Goal: Transaction & Acquisition: Purchase product/service

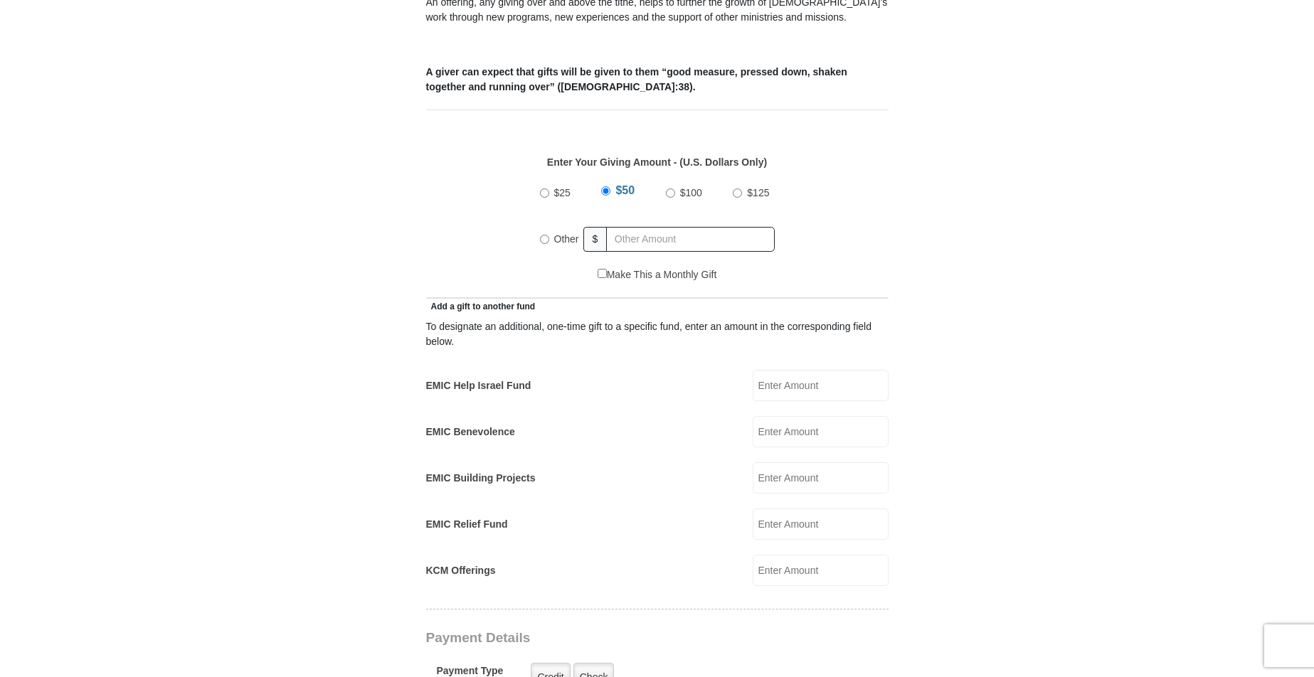
scroll to position [557, 0]
drag, startPoint x: 542, startPoint y: 224, endPoint x: 575, endPoint y: 230, distance: 33.9
click at [543, 235] on input "Other" at bounding box center [544, 239] width 9 height 9
radio input "true"
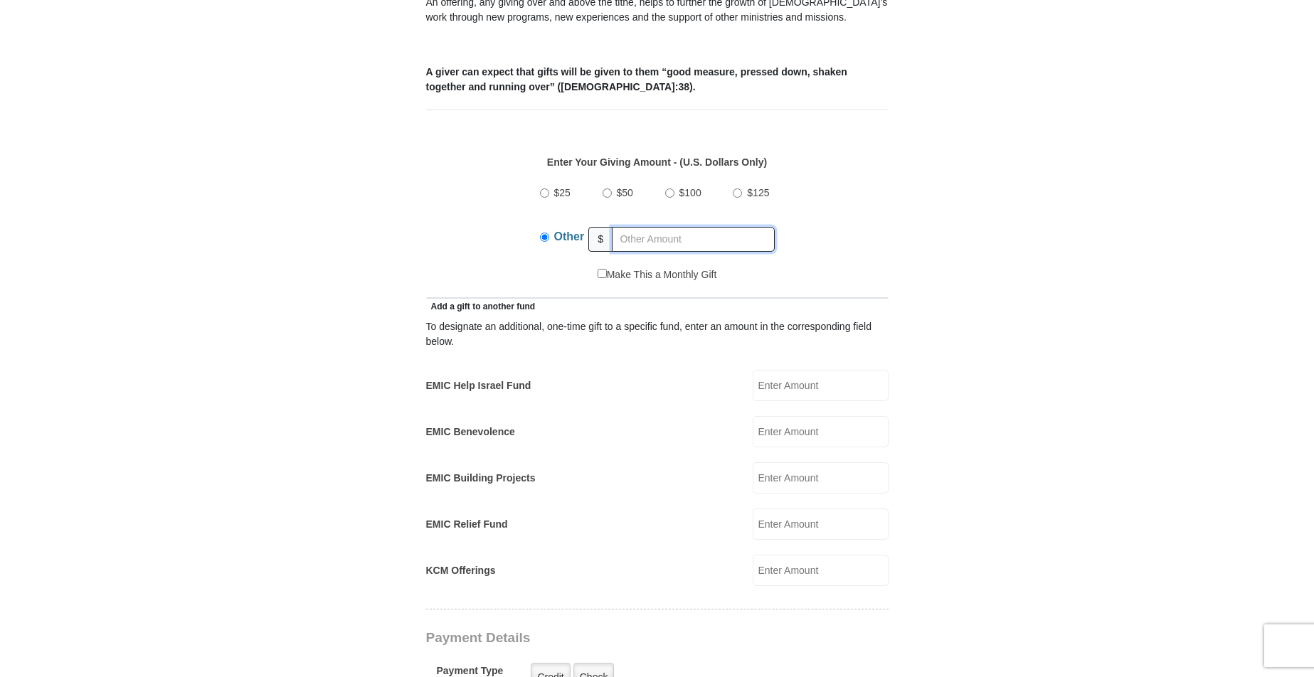
click at [620, 227] on input "text" at bounding box center [693, 239] width 163 height 25
type input "60.00"
drag, startPoint x: 772, startPoint y: 502, endPoint x: 800, endPoint y: 511, distance: 29.9
click at [772, 509] on input "EMIC Relief Fund" at bounding box center [821, 524] width 136 height 31
type input "25.00"
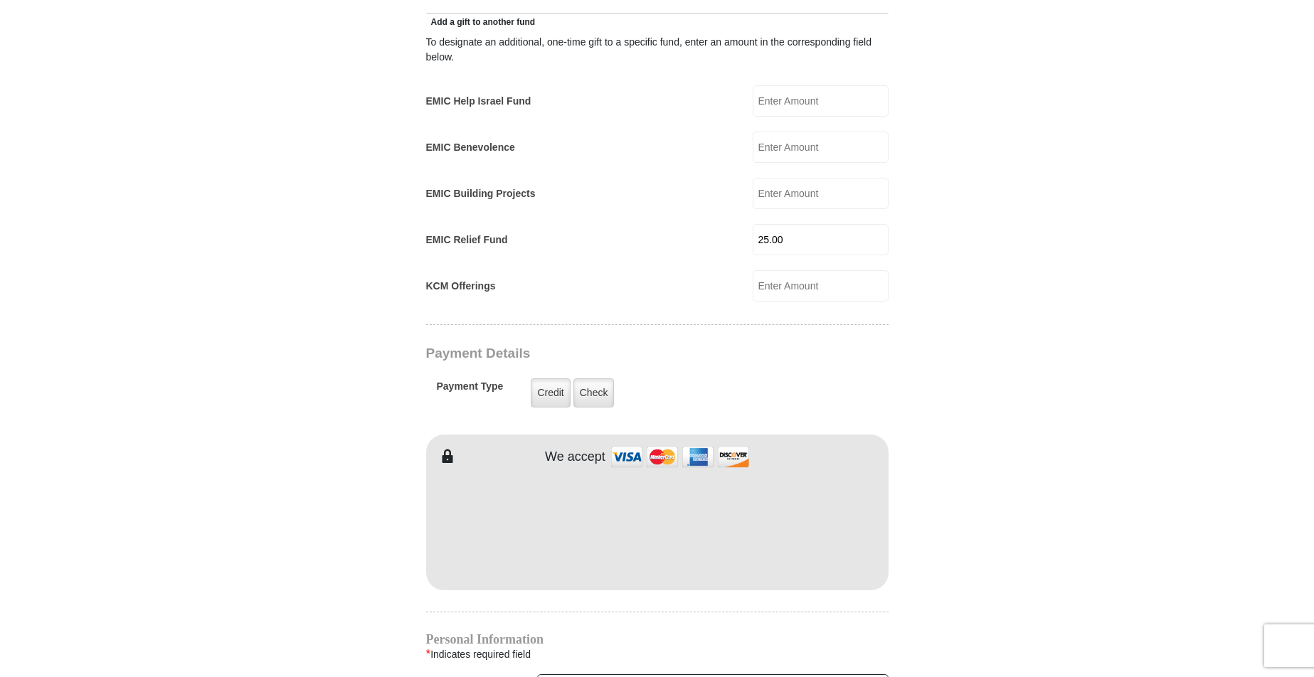
scroll to position [858, 0]
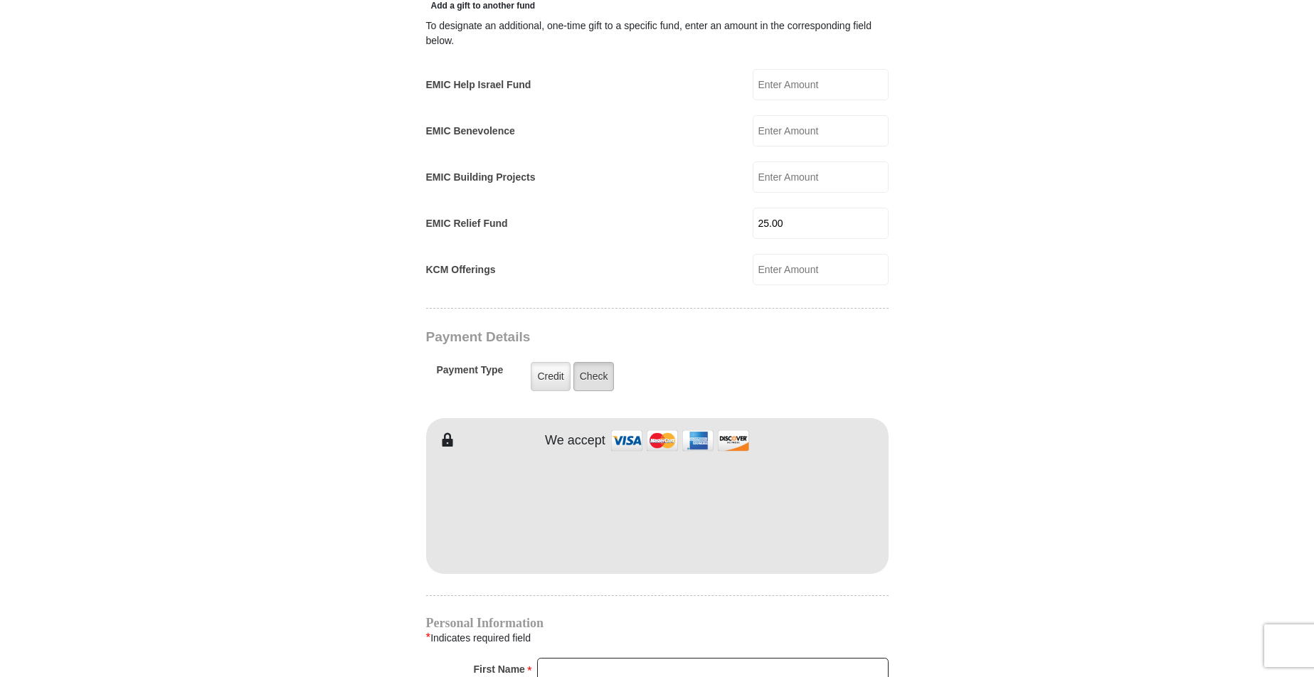
click at [595, 362] on label "Check" at bounding box center [593, 376] width 41 height 29
click at [0, 0] on input "Check" at bounding box center [0, 0] width 0 height 0
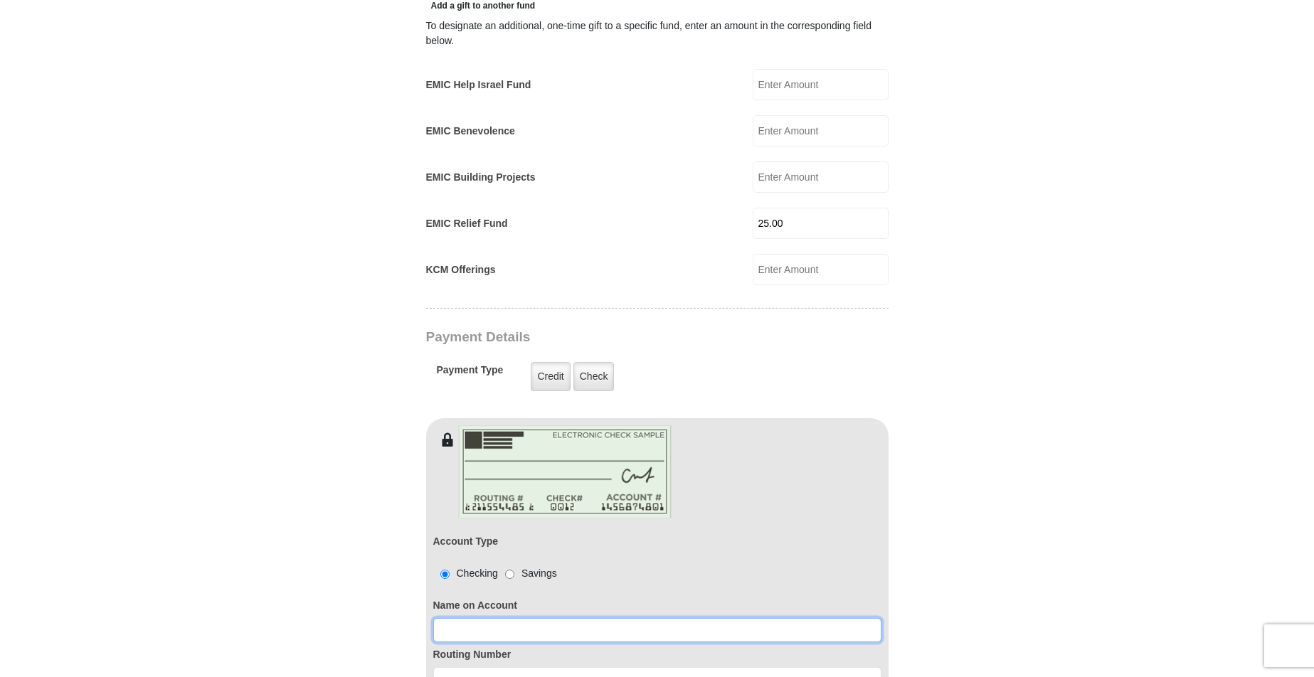
click at [445, 618] on input at bounding box center [657, 630] width 448 height 24
type input "Melba E Owens"
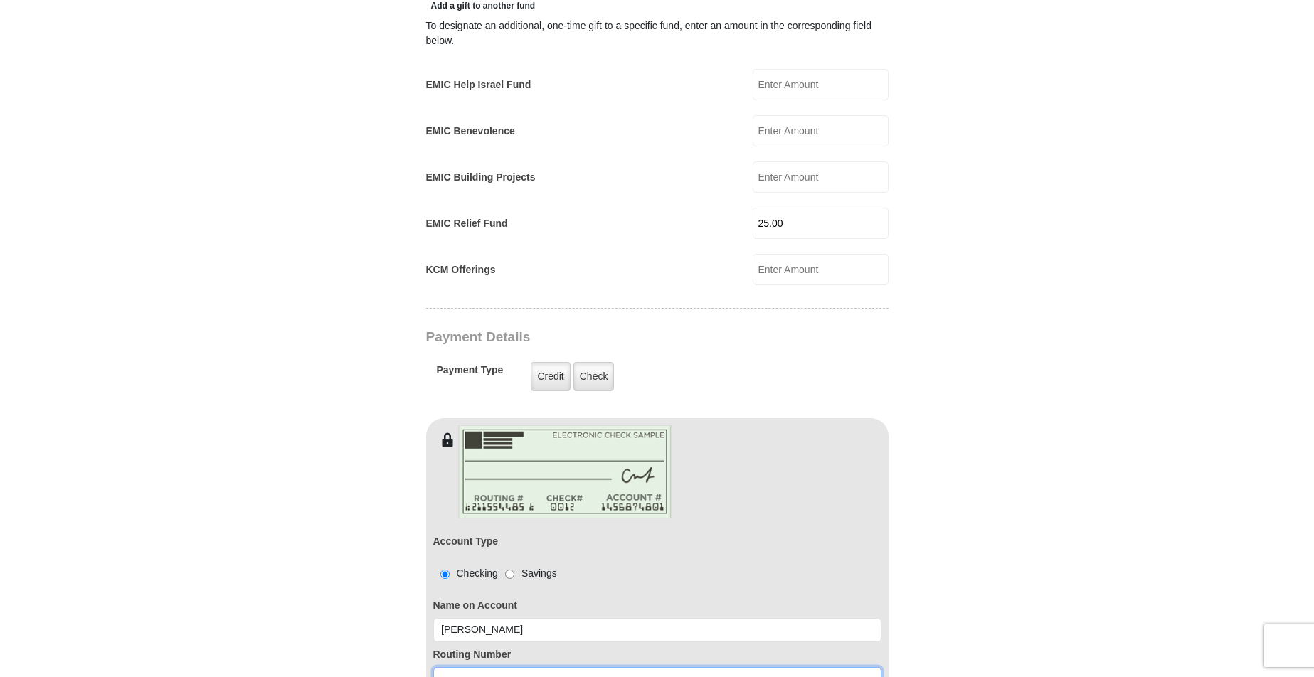
drag, startPoint x: 442, startPoint y: 659, endPoint x: 494, endPoint y: 650, distance: 52.7
click at [442, 667] on input at bounding box center [657, 679] width 448 height 24
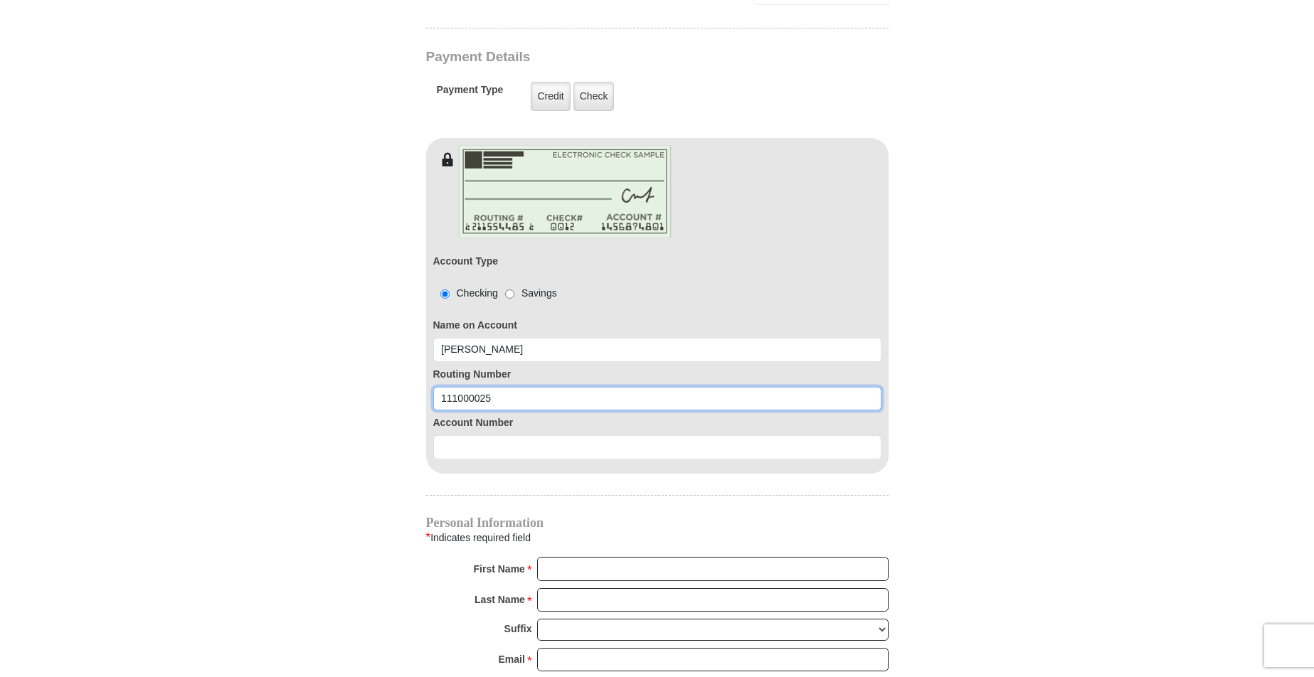
scroll to position [1150, 0]
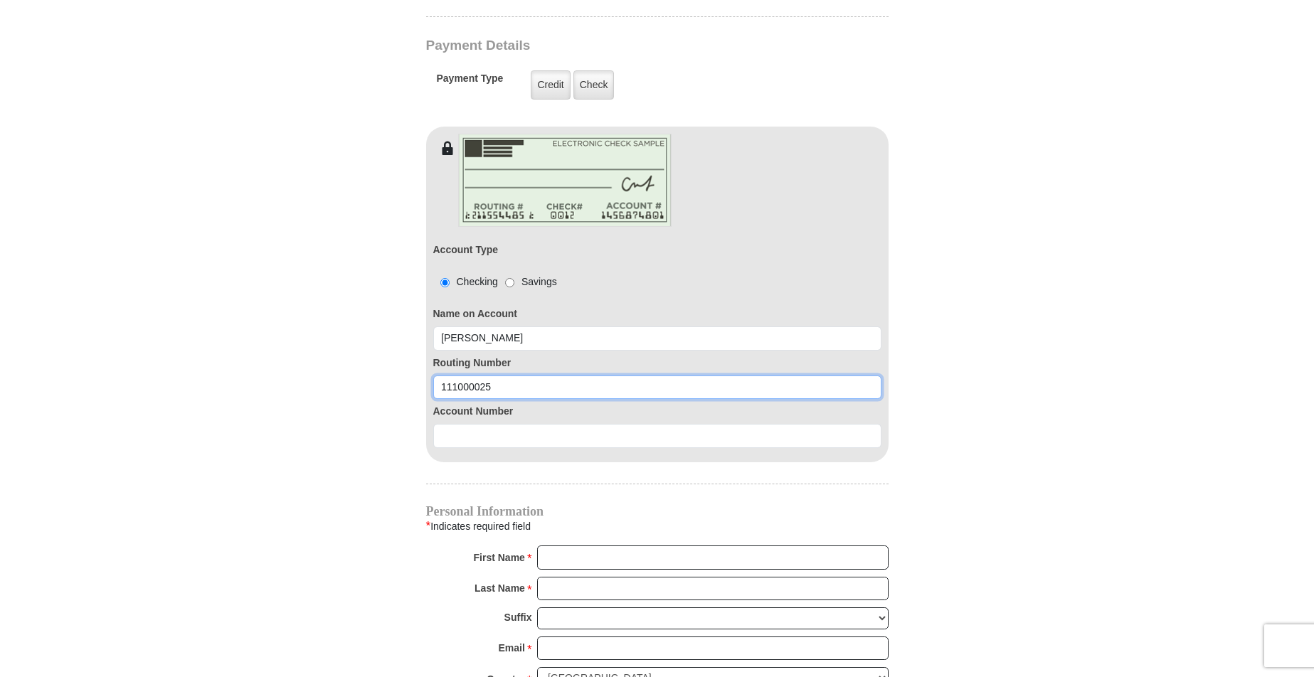
type input "111000025"
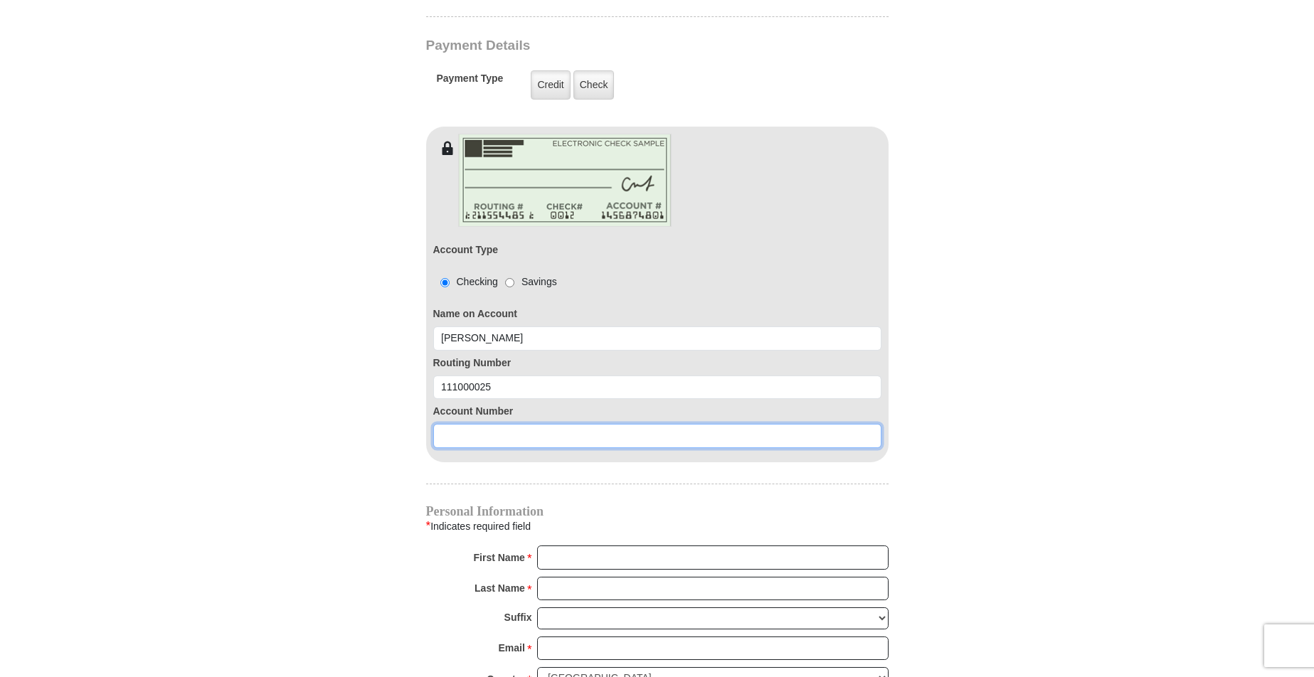
drag, startPoint x: 437, startPoint y: 420, endPoint x: 460, endPoint y: 409, distance: 25.4
click at [448, 424] on input at bounding box center [657, 436] width 448 height 24
type input "000751690395"
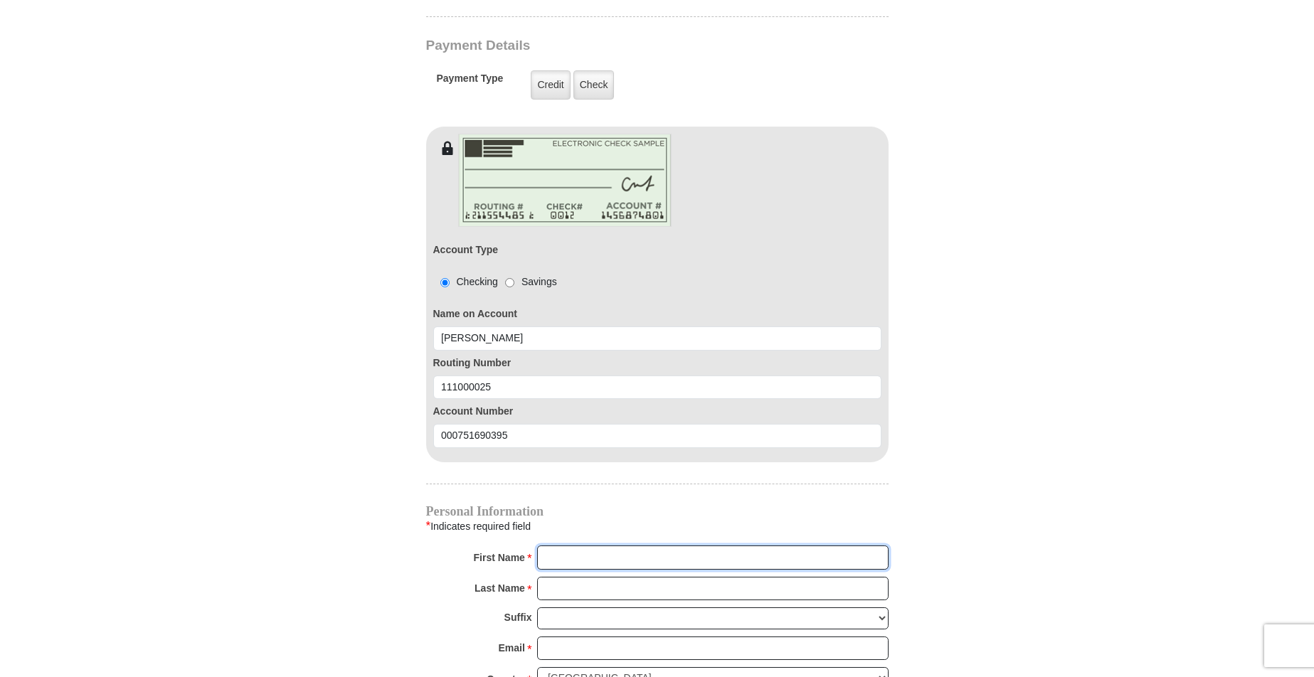
click at [548, 546] on input "First Name *" at bounding box center [712, 558] width 351 height 24
type input "Melba"
type input "Owens"
type input "mstego@att.net"
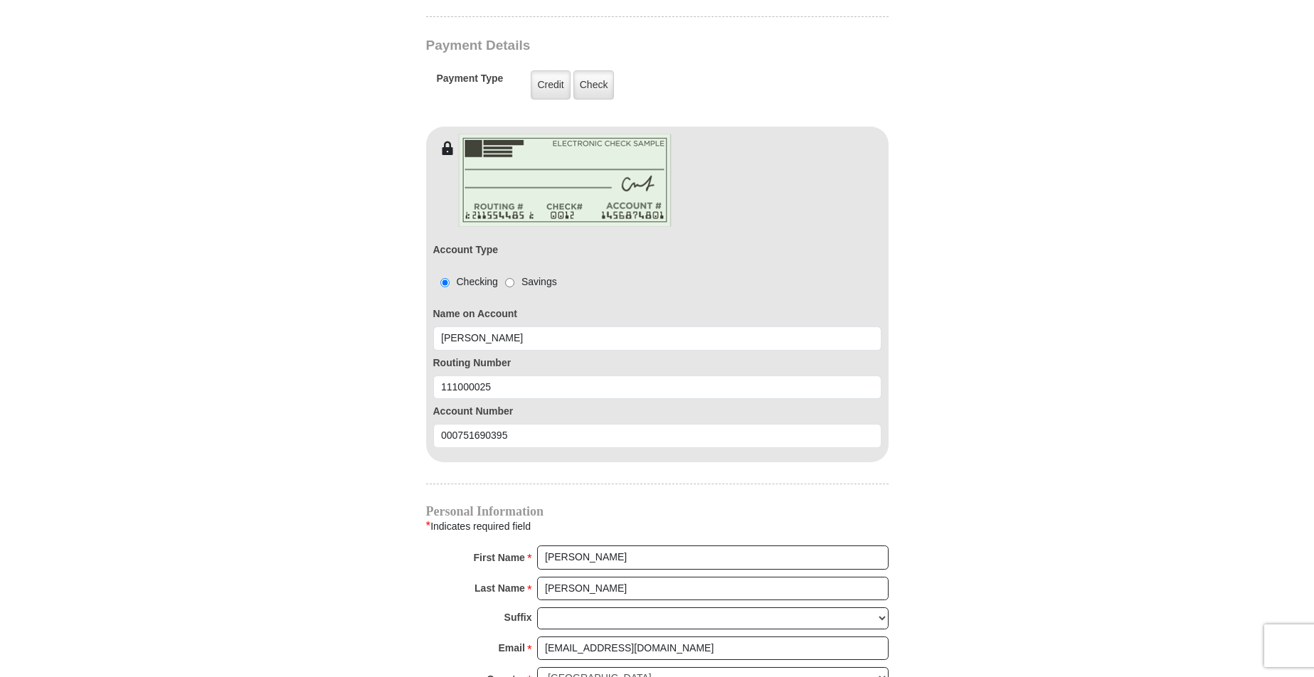
type input "401 Pinewood Ct"
type input "Midland"
select select "TX"
type input "79705-2949"
type input "14326869889"
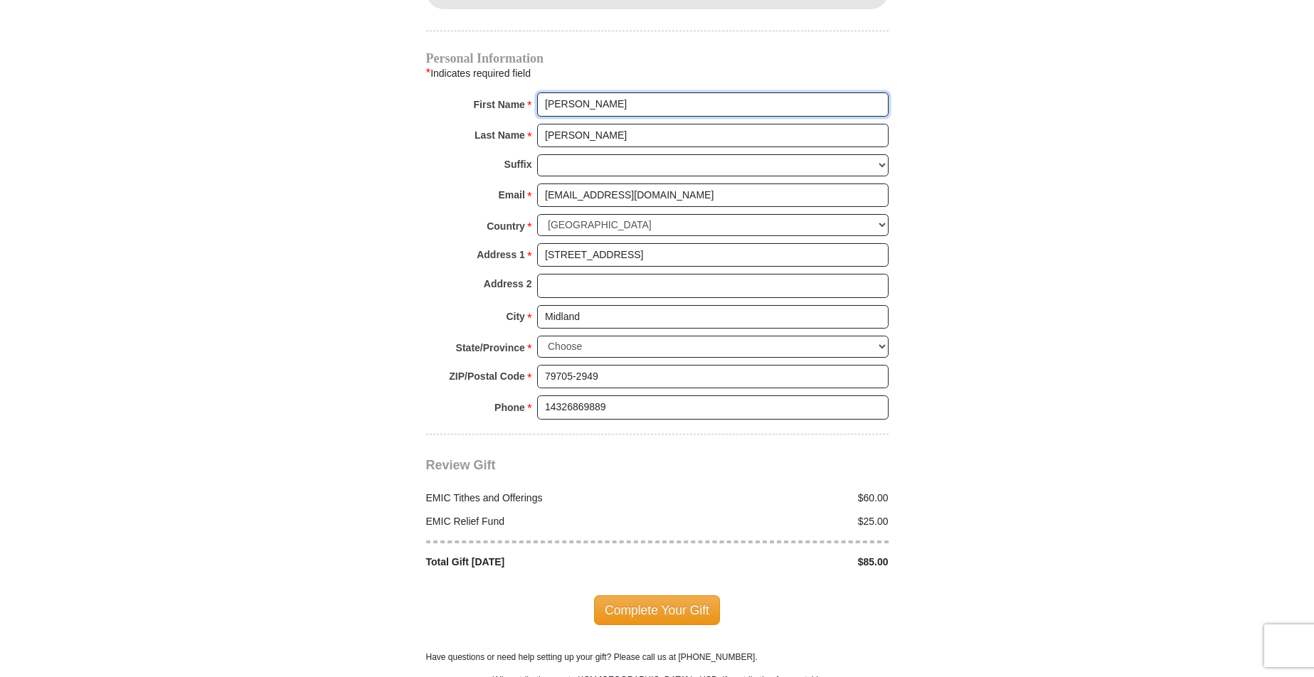
scroll to position [1617, 0]
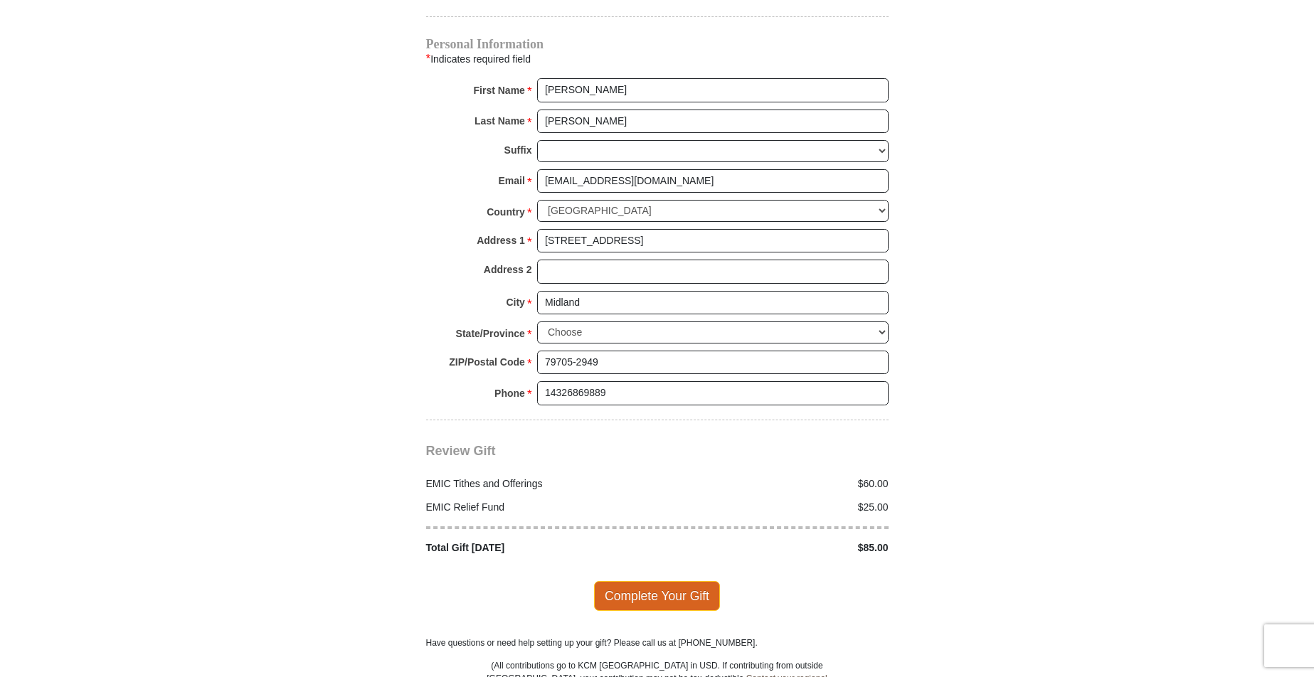
click at [663, 581] on span "Complete Your Gift" at bounding box center [657, 596] width 126 height 30
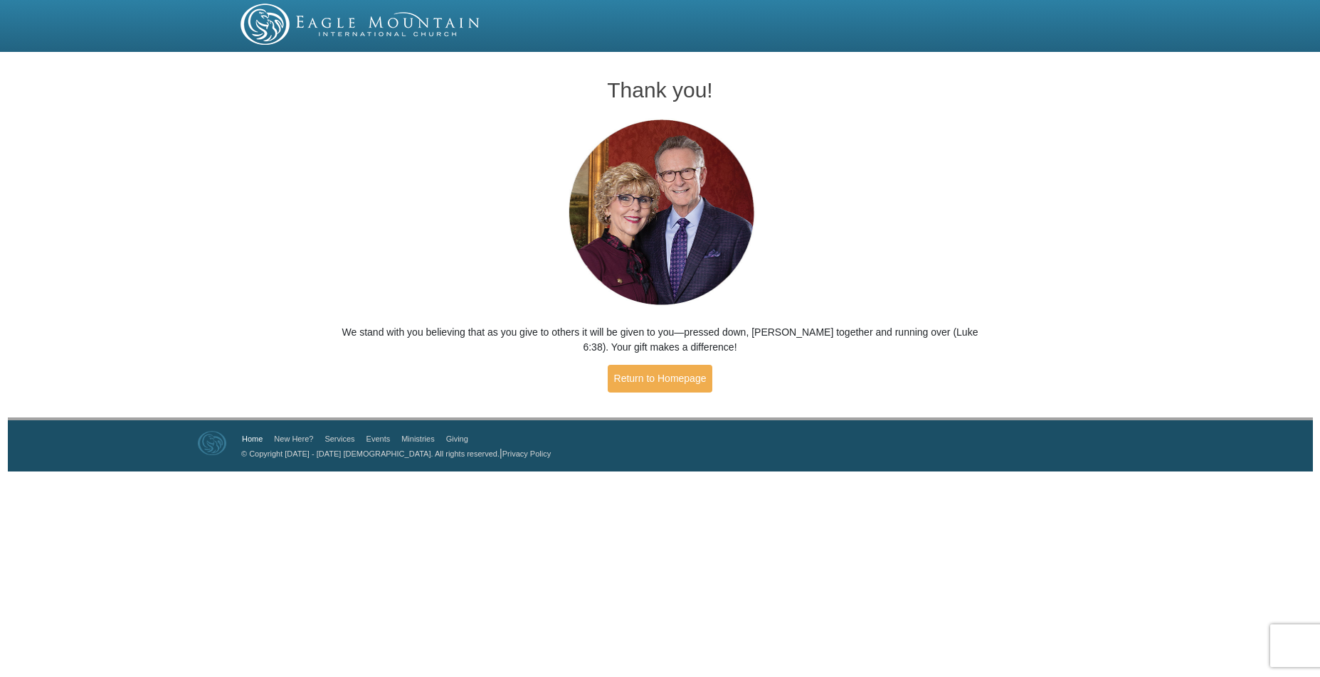
click at [250, 435] on link "Home" at bounding box center [252, 439] width 21 height 9
